Goal: Task Accomplishment & Management: Complete application form

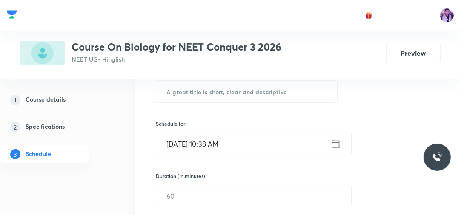
scroll to position [136, 0]
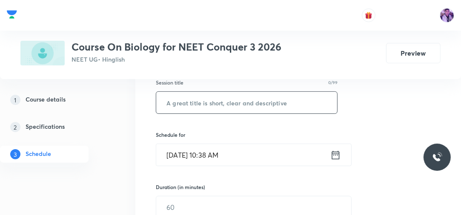
click at [237, 106] on input "text" at bounding box center [246, 103] width 181 height 22
type input "Biological Classification"
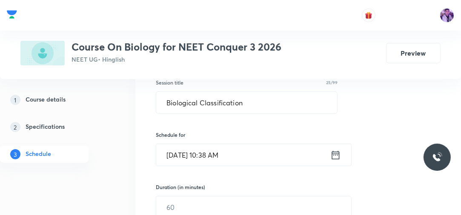
click at [215, 151] on input "Oct 1, 2025, 10:38 AM" at bounding box center [243, 155] width 174 height 22
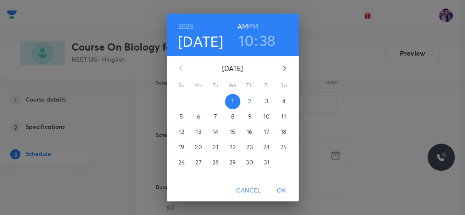
click at [244, 43] on h3 "10" at bounding box center [246, 41] width 15 height 18
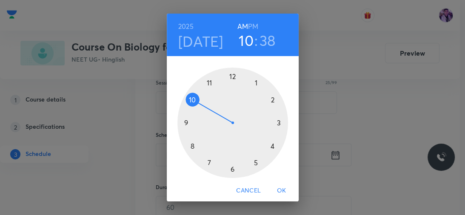
click at [208, 84] on div at bounding box center [233, 123] width 111 height 111
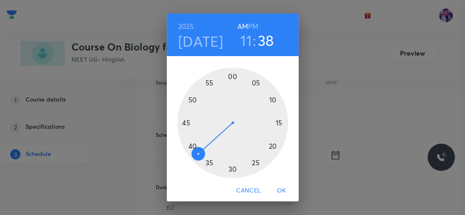
click at [275, 122] on div at bounding box center [233, 123] width 111 height 111
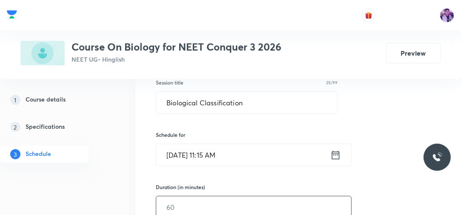
click at [190, 203] on input "text" at bounding box center [253, 208] width 195 height 22
type input "80"
click at [96, 172] on div "1 Course details 2 Specifications 3 Schedule" at bounding box center [56, 133] width 113 height 82
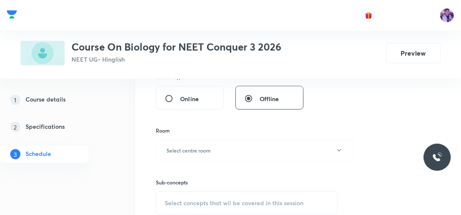
scroll to position [299, 0]
click at [204, 144] on button "Select centre room" at bounding box center [255, 150] width 198 height 22
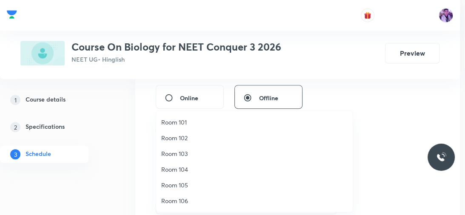
click at [190, 141] on span "Room 102" at bounding box center [254, 138] width 187 height 9
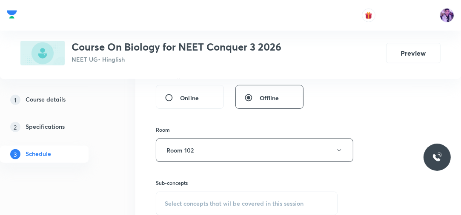
click at [187, 196] on div "Select concepts that wil be covered in this session" at bounding box center [247, 204] width 182 height 24
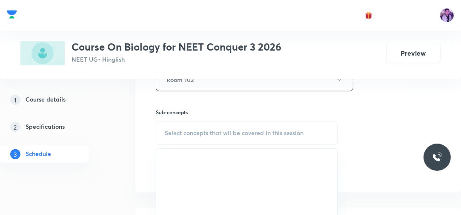
scroll to position [373, 0]
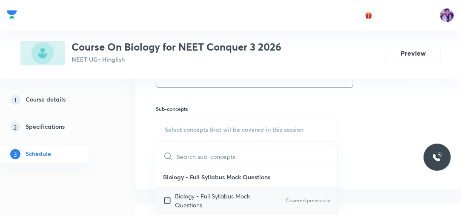
click at [179, 199] on p "Biology - Full Syllabus Mock Questions" at bounding box center [218, 201] width 86 height 18
checkbox input "true"
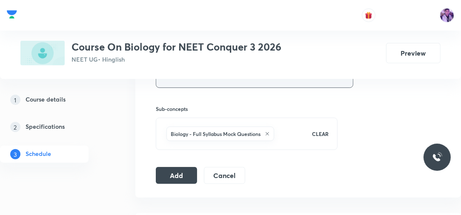
click at [208, 83] on button "Room 102" at bounding box center [255, 76] width 198 height 23
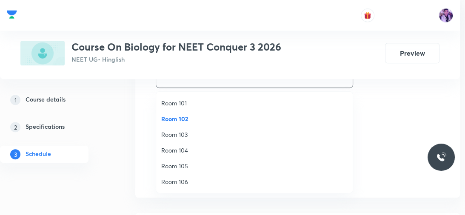
click at [169, 169] on span "Room 105" at bounding box center [254, 166] width 187 height 9
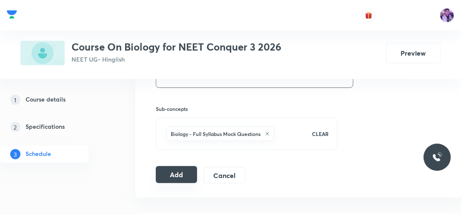
click at [176, 170] on button "Add" at bounding box center [176, 175] width 41 height 17
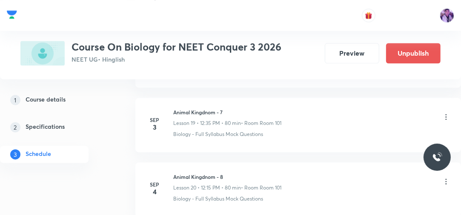
scroll to position [1862, 0]
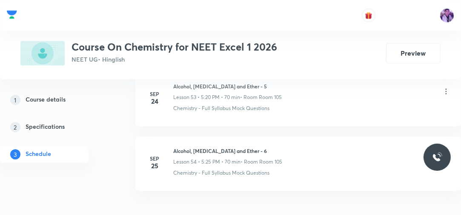
scroll to position [3917, 0]
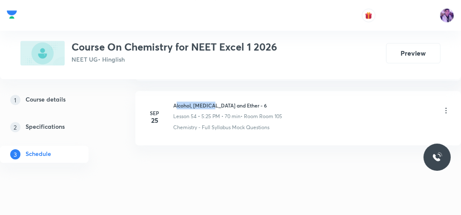
drag, startPoint x: 175, startPoint y: 95, endPoint x: 201, endPoint y: 99, distance: 25.4
click at [204, 102] on div "Alcohol, [MEDICAL_DATA] and Ether - 6 Lesson 54 • 5:25 PM • 70 min • Room Room …" at bounding box center [227, 111] width 109 height 19
drag, startPoint x: 174, startPoint y: 96, endPoint x: 250, endPoint y: 90, distance: 76.5
click at [250, 91] on li "[DATE] Alcohol, [MEDICAL_DATA] and Ether - 6 Lesson 54 • 5:25 PM • 70 min • Roo…" at bounding box center [298, 118] width 326 height 55
copy h6 "Alcohol, [MEDICAL_DATA] and Ether - 6"
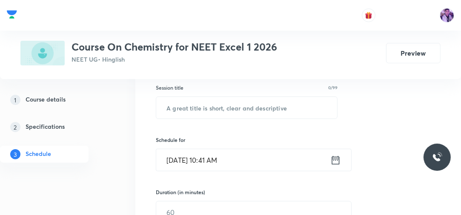
scroll to position [137, 0]
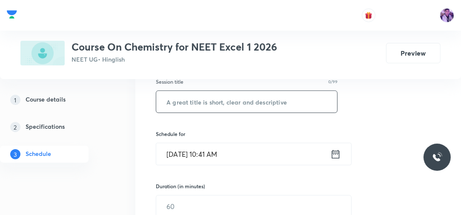
click at [231, 102] on input "text" at bounding box center [246, 102] width 181 height 22
paste input "Alcohol, [MEDICAL_DATA] and Ether - 6"
type input "Alcohol, [MEDICAL_DATA] and Ether - 7"
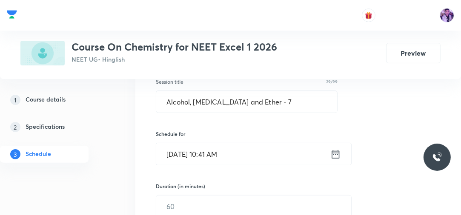
click at [211, 157] on input "[DATE] 10:41 AM" at bounding box center [243, 155] width 174 height 22
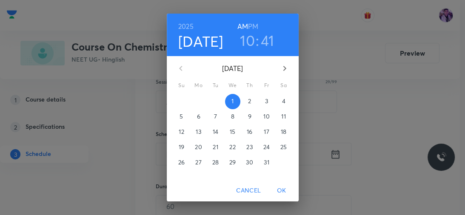
click at [245, 46] on h3 "10" at bounding box center [247, 41] width 15 height 18
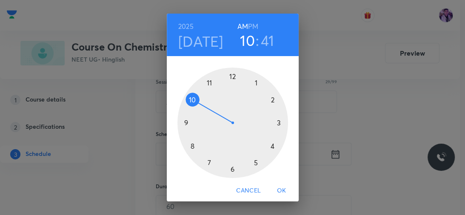
click at [253, 28] on h6 "PM" at bounding box center [253, 26] width 10 height 12
click at [276, 123] on div at bounding box center [233, 123] width 111 height 111
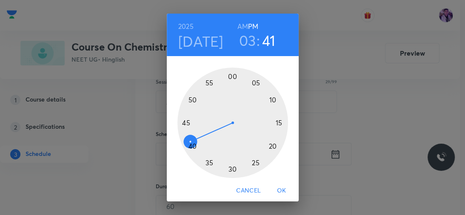
click at [231, 77] on div at bounding box center [233, 123] width 111 height 111
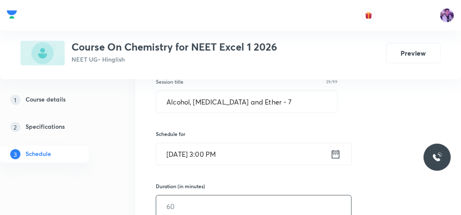
click at [175, 199] on input "text" at bounding box center [253, 207] width 195 height 22
type input "75"
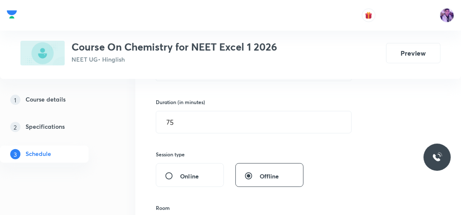
scroll to position [287, 0]
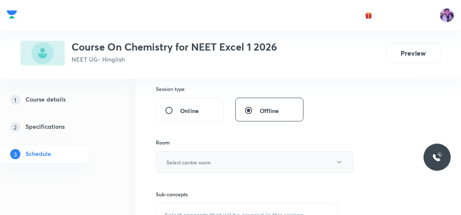
click at [193, 161] on h6 "Select centre room" at bounding box center [189, 163] width 44 height 8
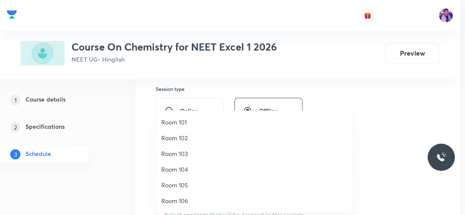
click at [189, 149] on span "Room 103" at bounding box center [254, 153] width 187 height 9
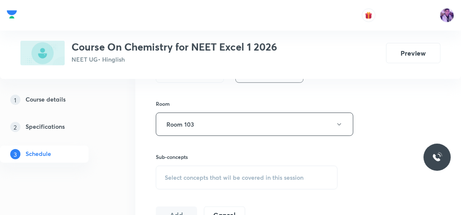
scroll to position [341, 0]
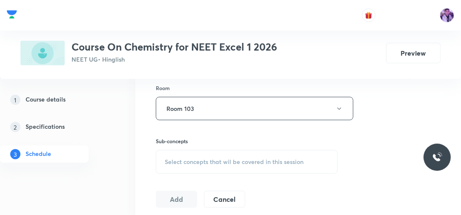
click at [194, 163] on span "Select concepts that wil be covered in this session" at bounding box center [234, 162] width 139 height 7
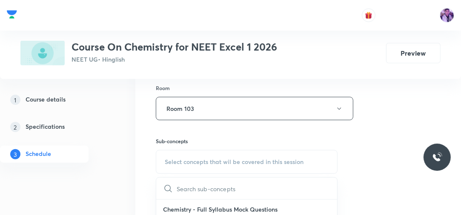
scroll to position [366, 0]
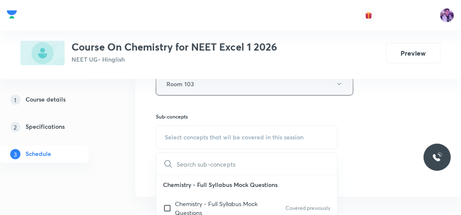
click at [260, 84] on button "Room 103" at bounding box center [255, 83] width 198 height 23
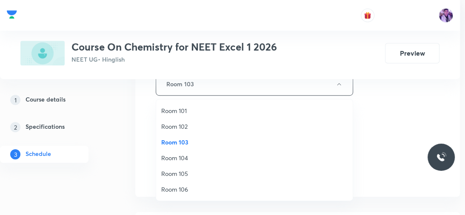
click at [194, 107] on span "Room 101" at bounding box center [254, 110] width 187 height 9
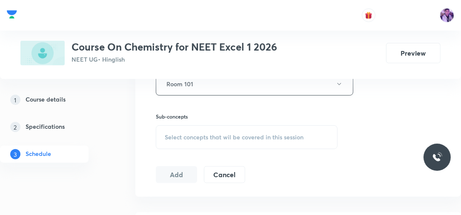
click at [198, 136] on span "Select concepts that wil be covered in this session" at bounding box center [234, 137] width 139 height 7
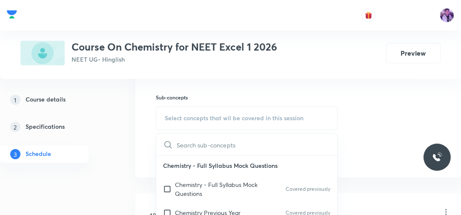
scroll to position [399, 0]
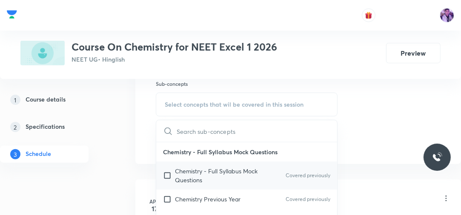
click at [182, 169] on p "Chemistry - Full Syllabus Mock Questions" at bounding box center [218, 176] width 86 height 18
checkbox input "true"
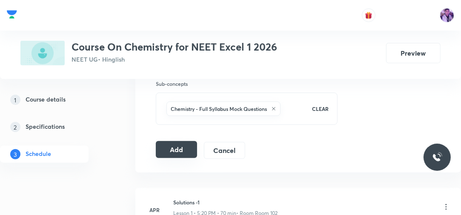
click at [177, 149] on button "Add" at bounding box center [176, 149] width 41 height 17
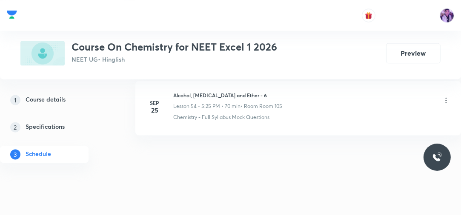
scroll to position [3541, 0]
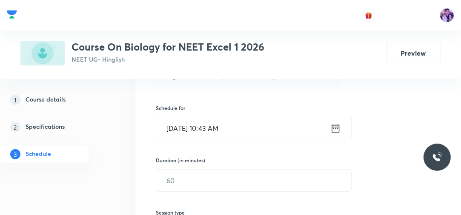
scroll to position [144, 0]
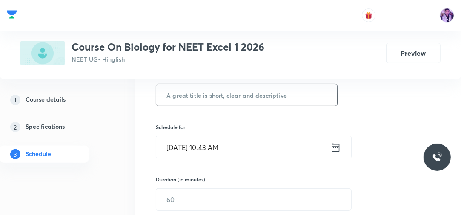
click at [216, 95] on input "text" at bounding box center [246, 95] width 181 height 22
type input "Evolutions"
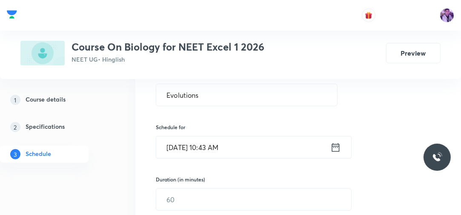
click at [218, 145] on input "Oct 1, 2025, 10:43 AM" at bounding box center [243, 148] width 174 height 22
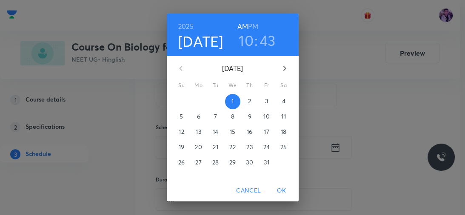
click at [252, 22] on h6 "PM" at bounding box center [253, 26] width 10 height 12
click at [247, 41] on h3 "10" at bounding box center [246, 41] width 15 height 18
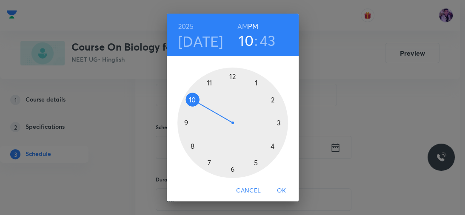
click at [252, 161] on div at bounding box center [233, 123] width 111 height 111
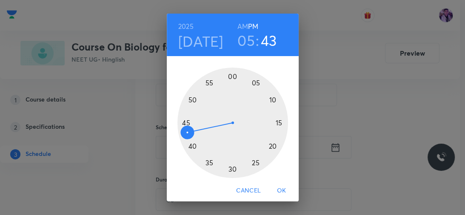
click at [241, 41] on h3 "05" at bounding box center [246, 41] width 17 height 18
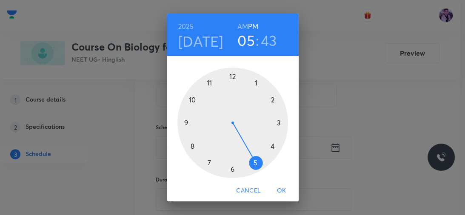
click at [269, 145] on div at bounding box center [233, 123] width 111 height 111
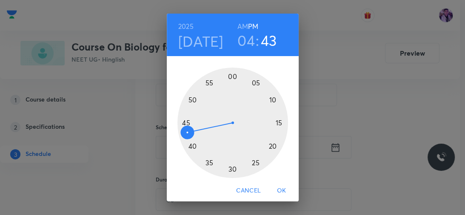
click at [269, 145] on div at bounding box center [233, 123] width 111 height 111
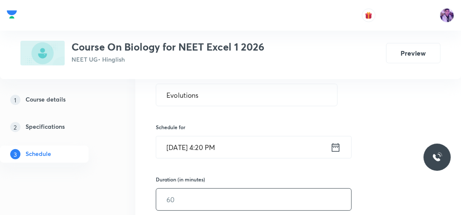
click at [176, 198] on input "text" at bounding box center [253, 200] width 195 height 22
type input "70"
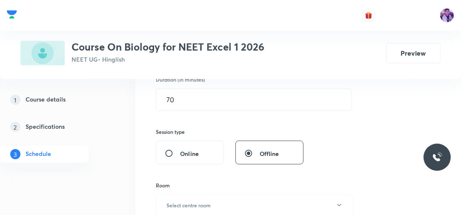
scroll to position [280, 0]
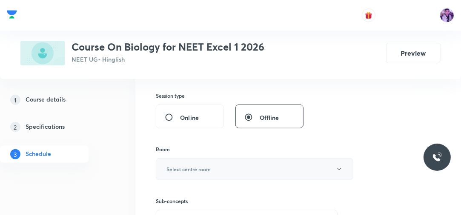
click at [187, 175] on button "Select centre room" at bounding box center [255, 169] width 198 height 22
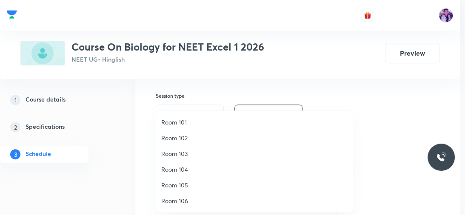
click at [195, 119] on span "Room 101" at bounding box center [254, 122] width 187 height 9
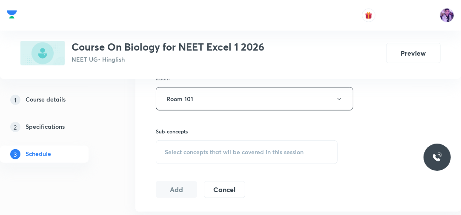
scroll to position [375, 0]
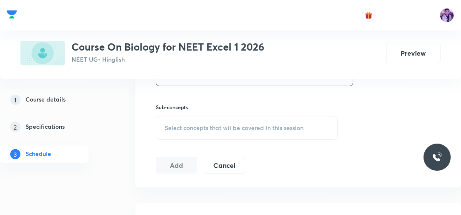
click at [222, 132] on div "Select concepts that wil be covered in this session" at bounding box center [247, 128] width 182 height 24
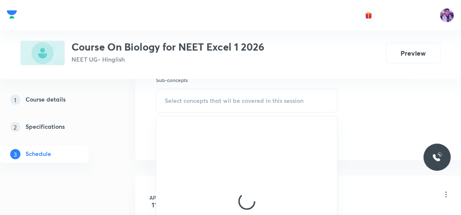
scroll to position [431, 0]
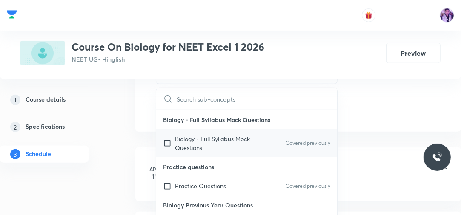
click at [194, 139] on p "Biology - Full Syllabus Mock Questions" at bounding box center [218, 144] width 86 height 18
checkbox input "true"
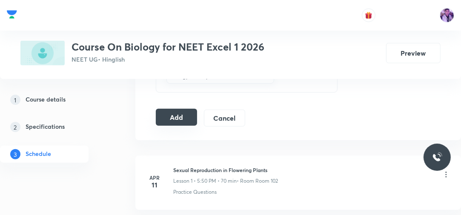
click at [179, 119] on button "Add" at bounding box center [176, 117] width 41 height 17
